Goal: Find specific fact: Find specific fact

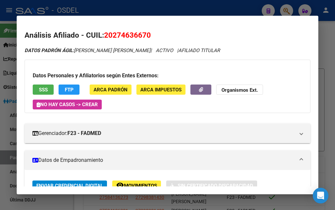
click at [88, 11] on div at bounding box center [167, 105] width 335 height 210
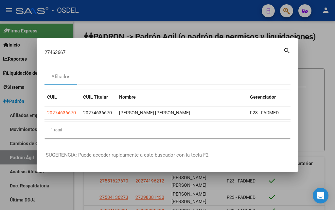
drag, startPoint x: 114, startPoint y: 46, endPoint x: 0, endPoint y: 41, distance: 113.7
click at [0, 41] on div "27463667 Buscar (apellido, dni, cuil, nro traspaso, cuit, obra social) search A…" at bounding box center [167, 105] width 335 height 210
click at [46, 49] on input "27463667" at bounding box center [164, 52] width 239 height 6
paste input "31090729"
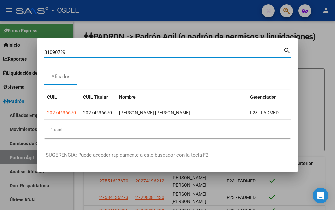
type input "31090729"
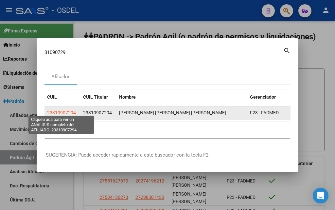
click at [67, 110] on span "23310907294" at bounding box center [61, 112] width 29 height 5
type textarea "23310907294"
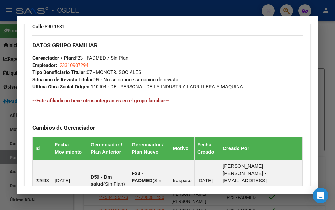
scroll to position [472, 0]
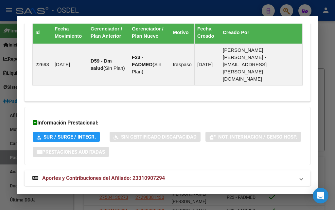
click at [97, 175] on span "Aportes y Contribuciones del Afiliado: 23310907294" at bounding box center [103, 178] width 123 height 6
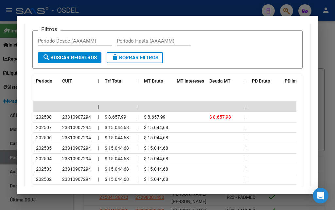
scroll to position [701, 0]
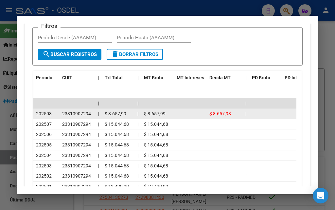
drag, startPoint x: 37, startPoint y: 99, endPoint x: 240, endPoint y: 96, distance: 203.3
click at [240, 109] on div "202508 23310907294 | $ 8.657,99 | $ 8.657,99 $ 8.657,98 |" at bounding box center [191, 114] width 317 height 10
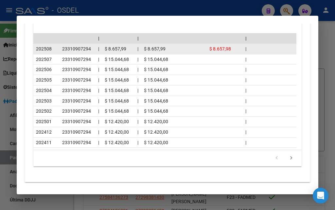
scroll to position [767, 0]
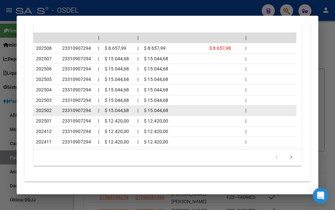
click at [226, 105] on datatable-body-cell at bounding box center [225, 110] width 36 height 10
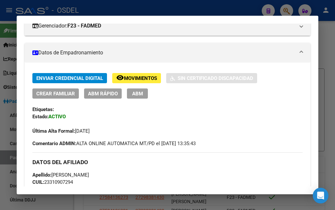
scroll to position [145, 0]
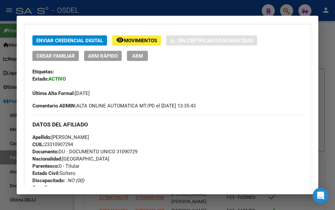
drag, startPoint x: 45, startPoint y: 143, endPoint x: 90, endPoint y: 145, distance: 44.9
click at [90, 145] on div "Apellido: [PERSON_NAME]: 23310907294 Documento: DU - DOCUMENTO UNICO 31090729 N…" at bounding box center [167, 170] width 270 height 72
copy span "23310907294"
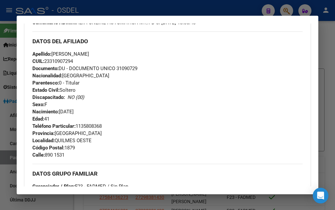
scroll to position [243, 0]
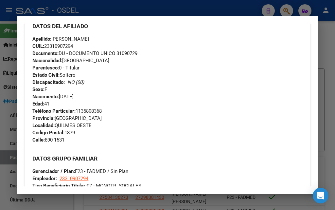
copy span "23310907294"
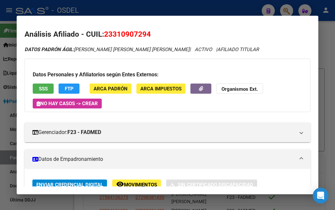
scroll to position [0, 0]
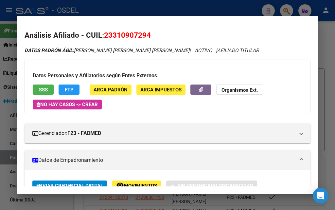
click at [93, 12] on div at bounding box center [167, 105] width 335 height 210
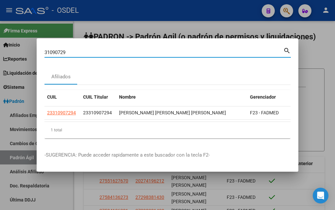
drag, startPoint x: 80, startPoint y: 52, endPoint x: 29, endPoint y: 47, distance: 50.7
click at [29, 47] on div "31090729 Buscar (apellido, dni, cuil, nro traspaso, cuit, obra social) search A…" at bounding box center [167, 105] width 335 height 210
paste input "[PERSON_NAME]"
type input "[PERSON_NAME]"
